Goal: Find specific page/section: Find specific page/section

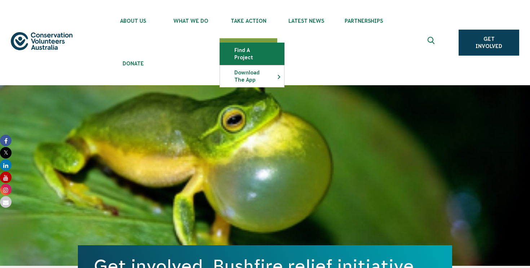
click at [249, 49] on link "Find a project" at bounding box center [252, 54] width 64 height 22
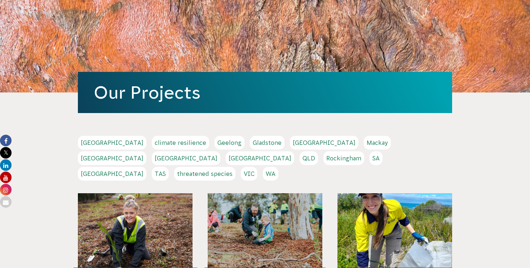
scroll to position [111, 0]
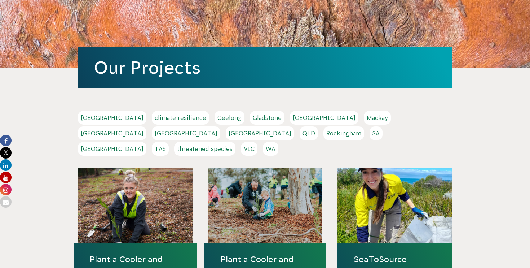
click at [220, 126] on link "NSW" at bounding box center [186, 133] width 68 height 14
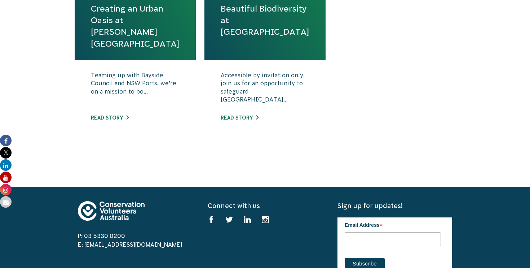
scroll to position [407, 0]
